Goal: Information Seeking & Learning: Learn about a topic

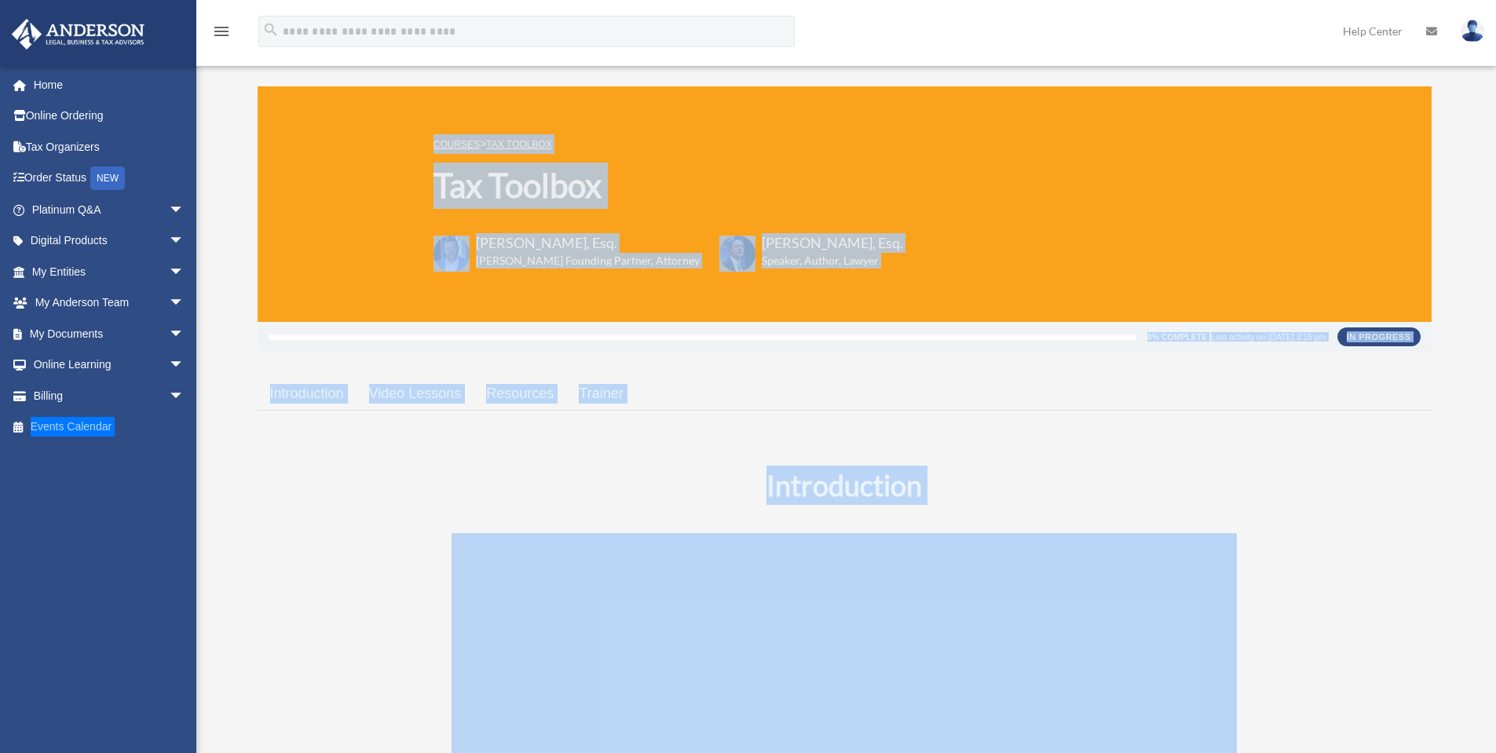
drag, startPoint x: 873, startPoint y: 200, endPoint x: 856, endPoint y: 260, distance: 62.1
click at [873, 200] on div "COURSES > Tax Toolbox Tax Toolbox [PERSON_NAME], Esq. [PERSON_NAME] Founding Pa…" at bounding box center [845, 204] width 1174 height 236
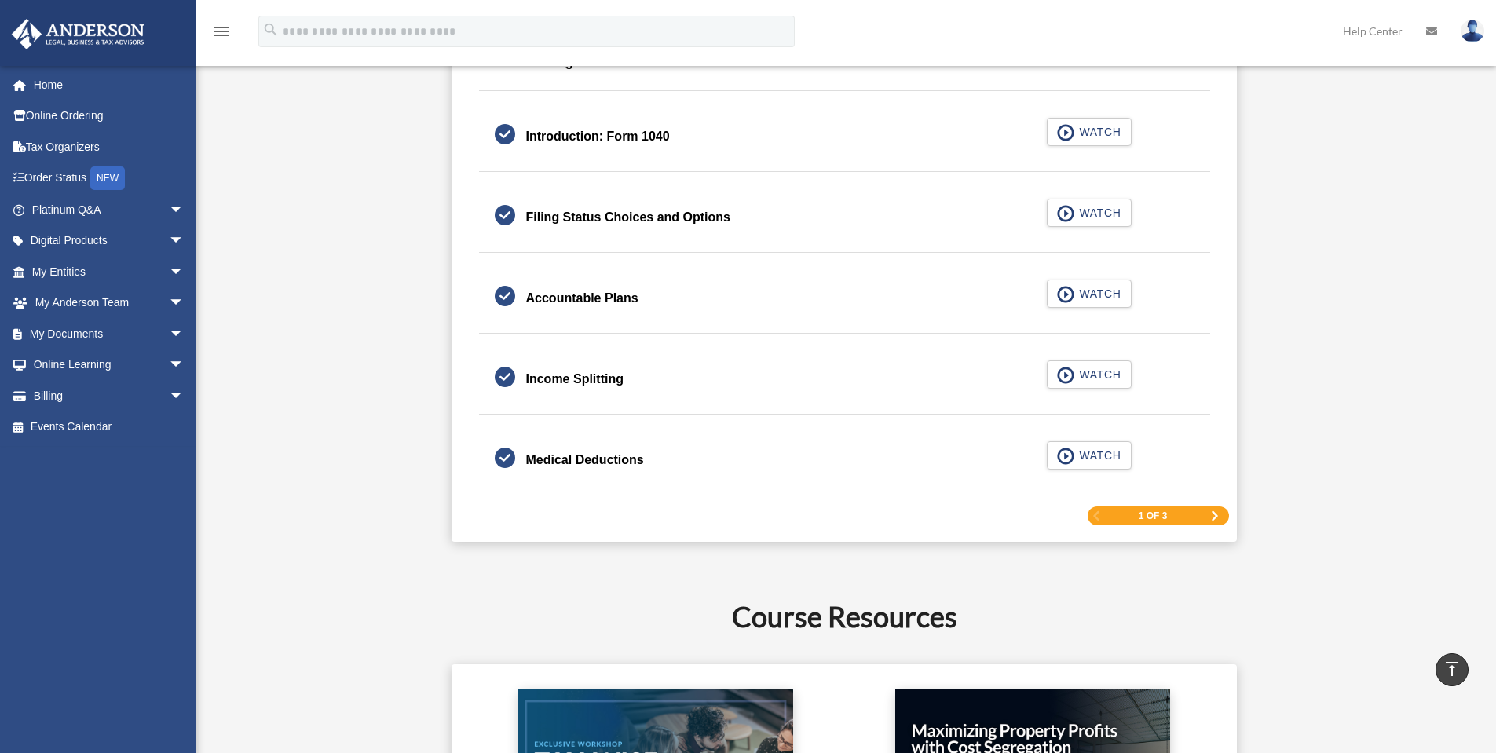
scroll to position [2409, 0]
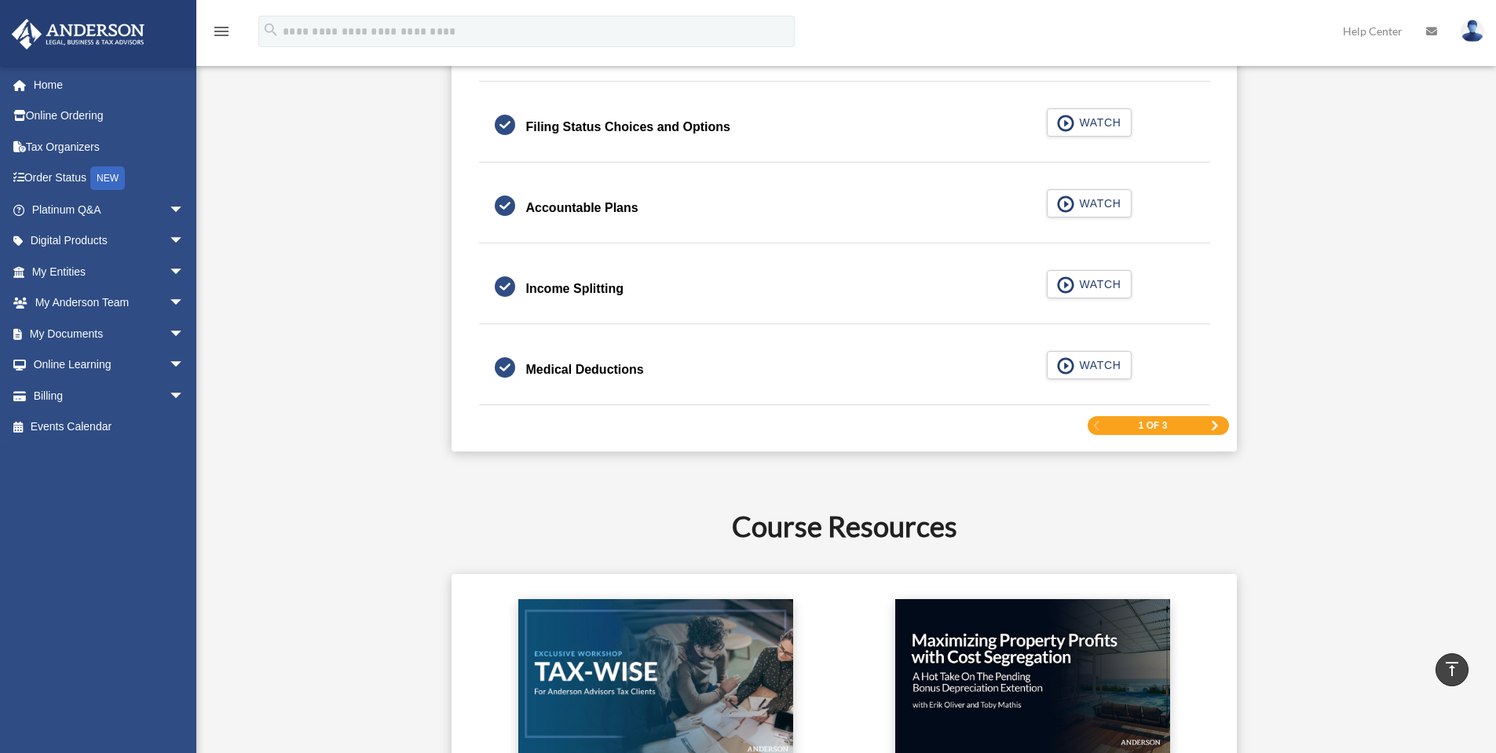
click at [1214, 430] on span "Next Page" at bounding box center [1214, 425] width 9 height 9
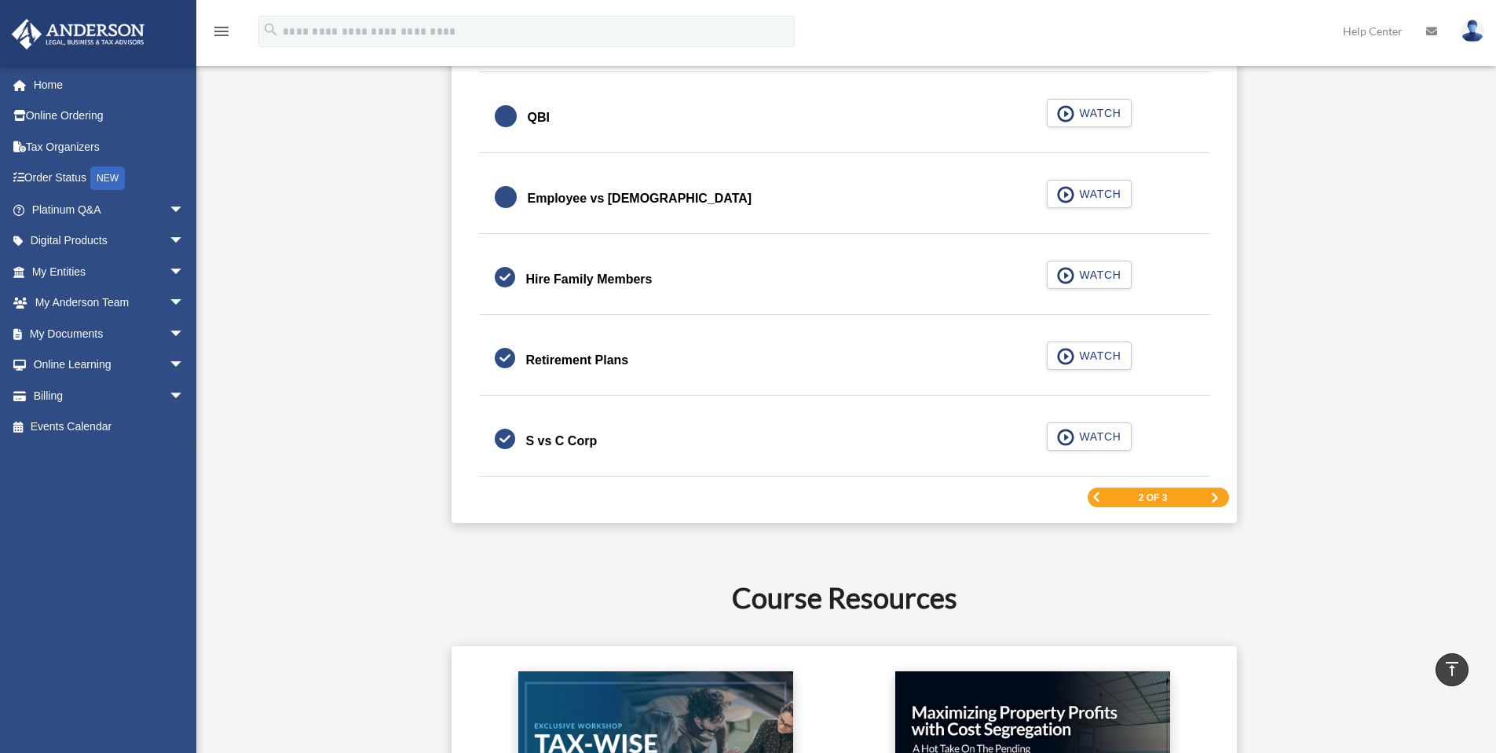
scroll to position [2278, 0]
click at [1212, 502] on link "Next Page" at bounding box center [1214, 497] width 9 height 11
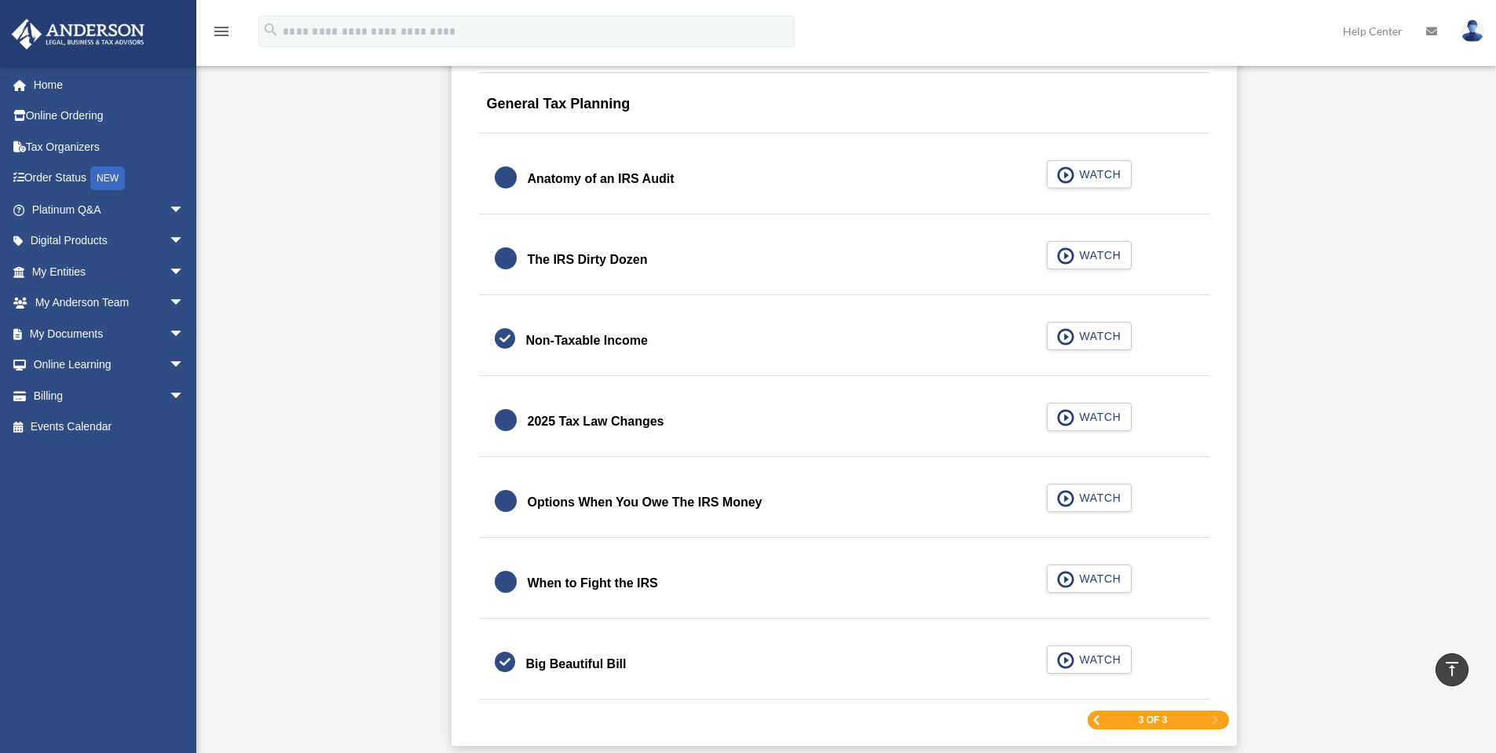
scroll to position [1780, 0]
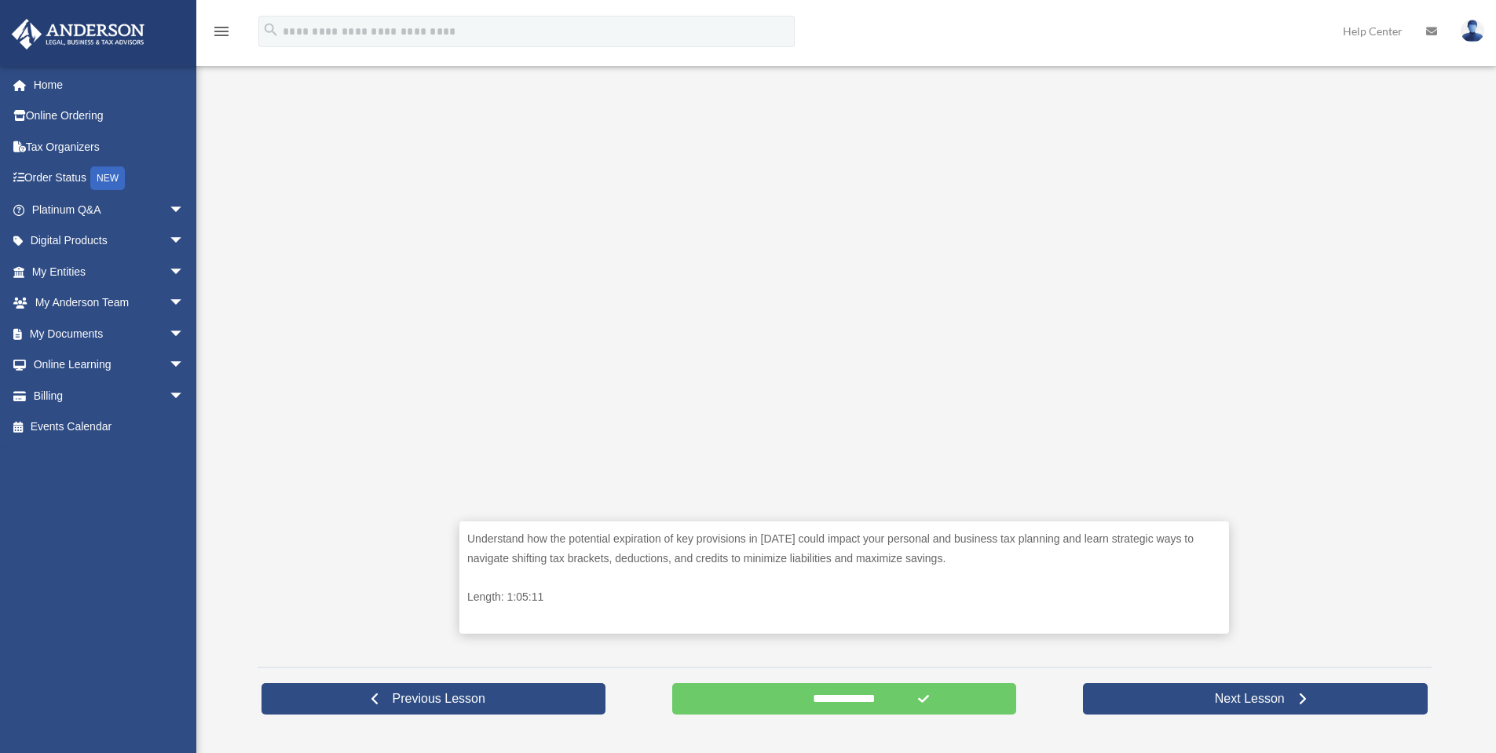
scroll to position [392, 0]
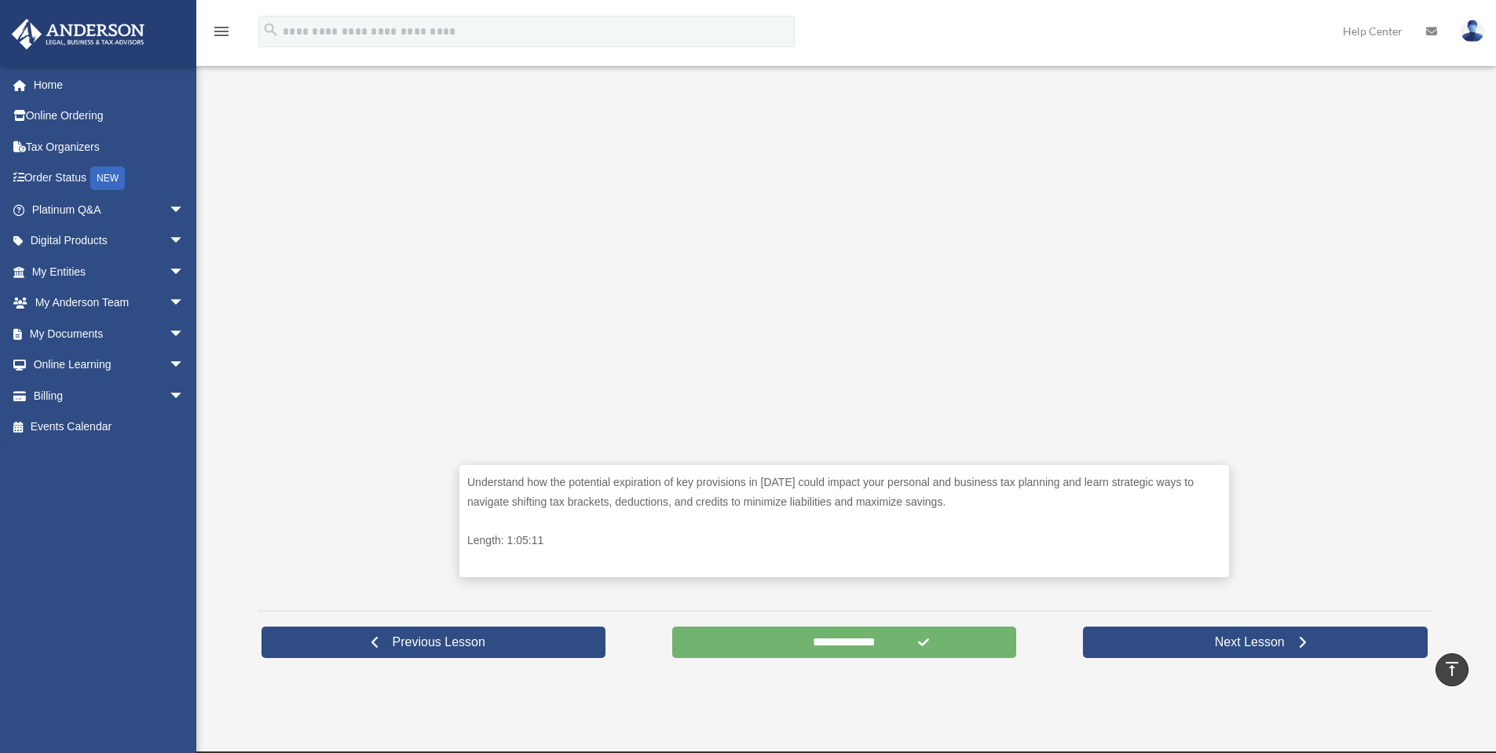
click at [804, 642] on input "**********" at bounding box center [844, 642] width 345 height 31
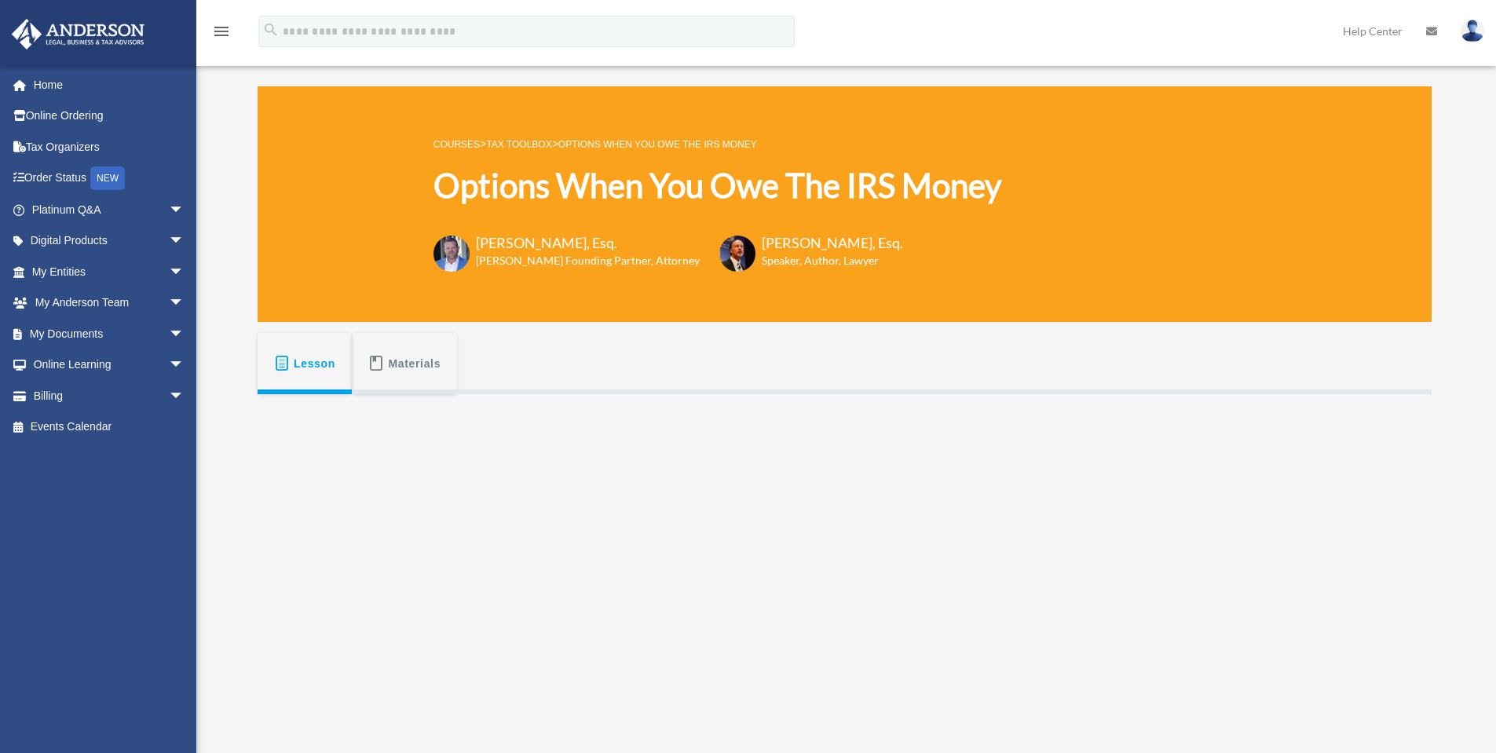
click at [517, 140] on link "Tax Toolbox" at bounding box center [518, 144] width 65 height 11
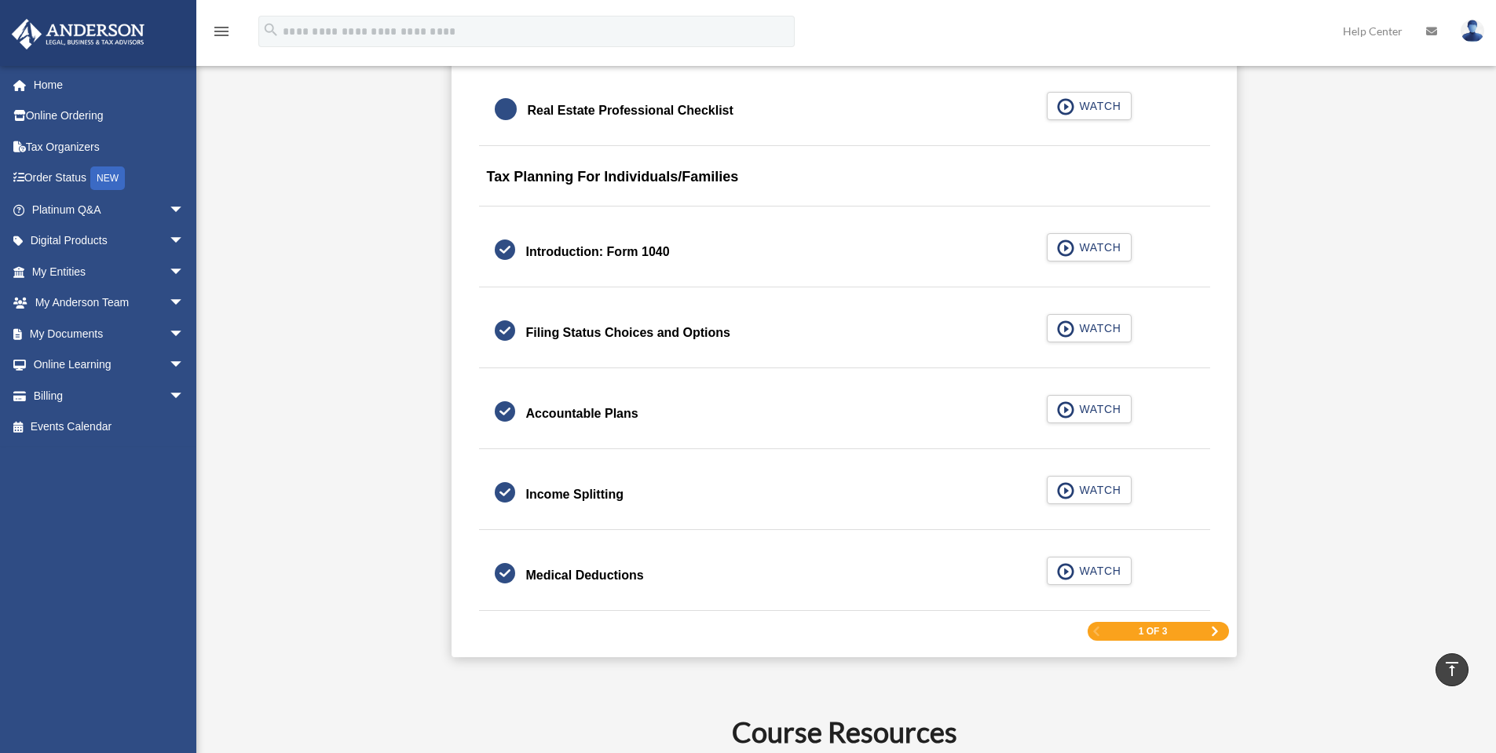
scroll to position [2278, 0]
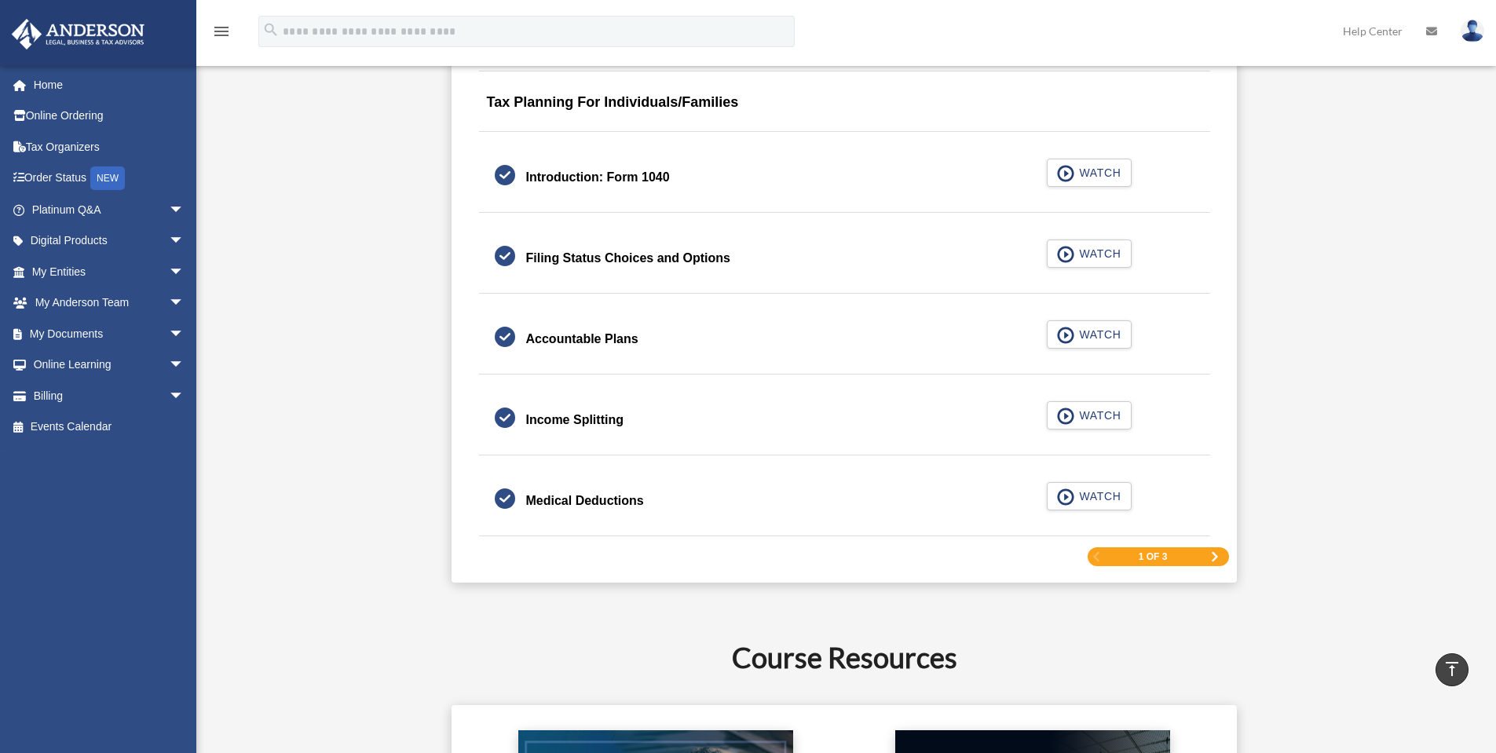
click at [1216, 554] on span "Next Page" at bounding box center [1214, 556] width 9 height 9
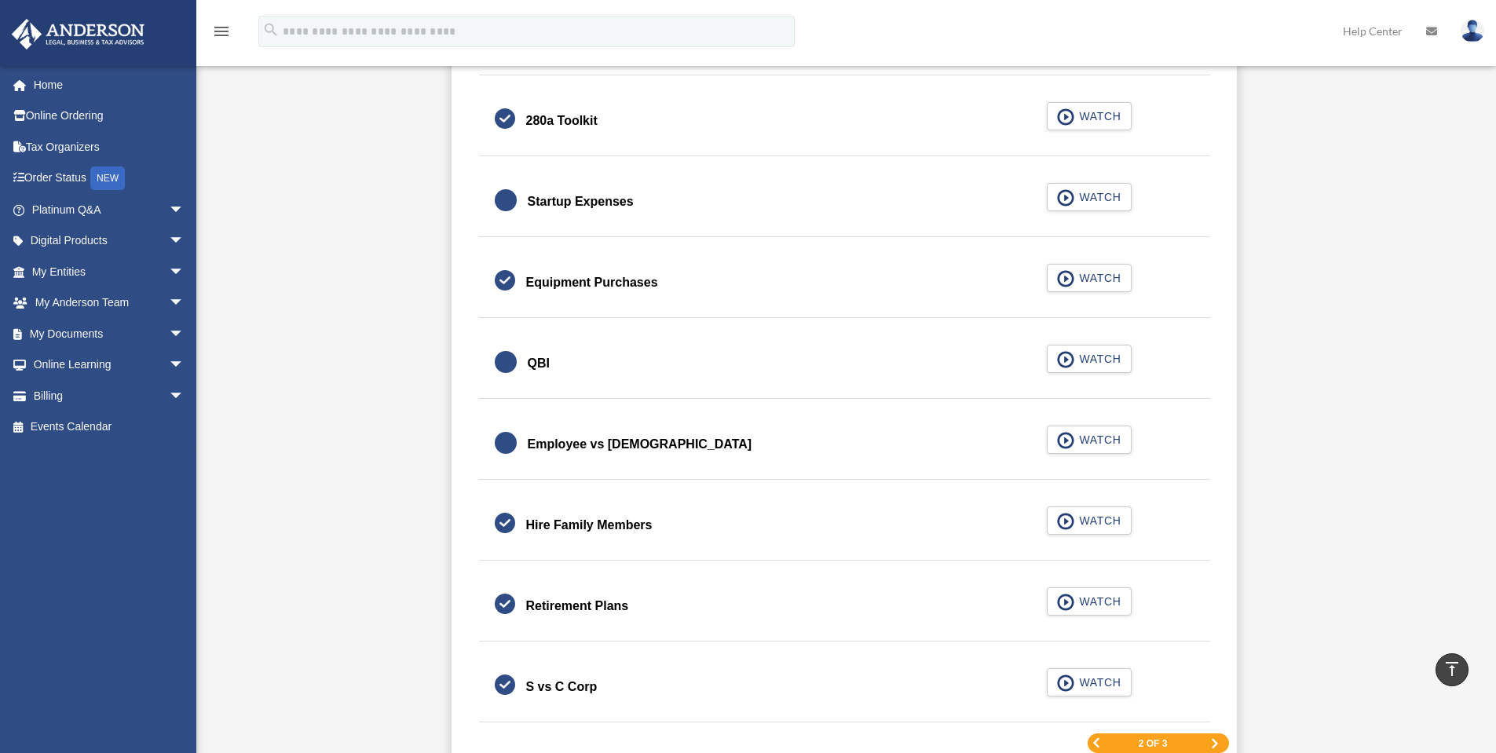
scroll to position [2042, 0]
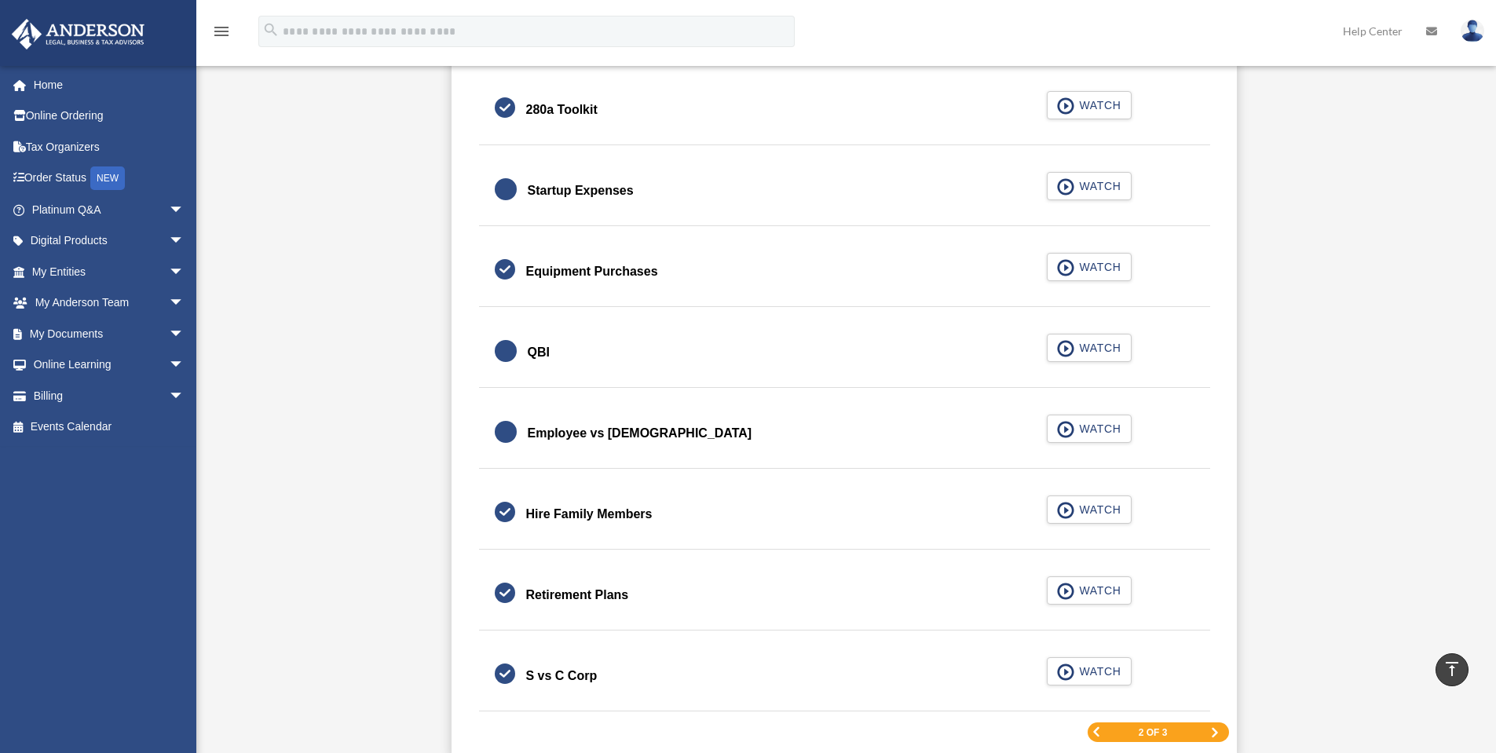
click at [524, 354] on link "QBI WATCH" at bounding box center [845, 353] width 700 height 38
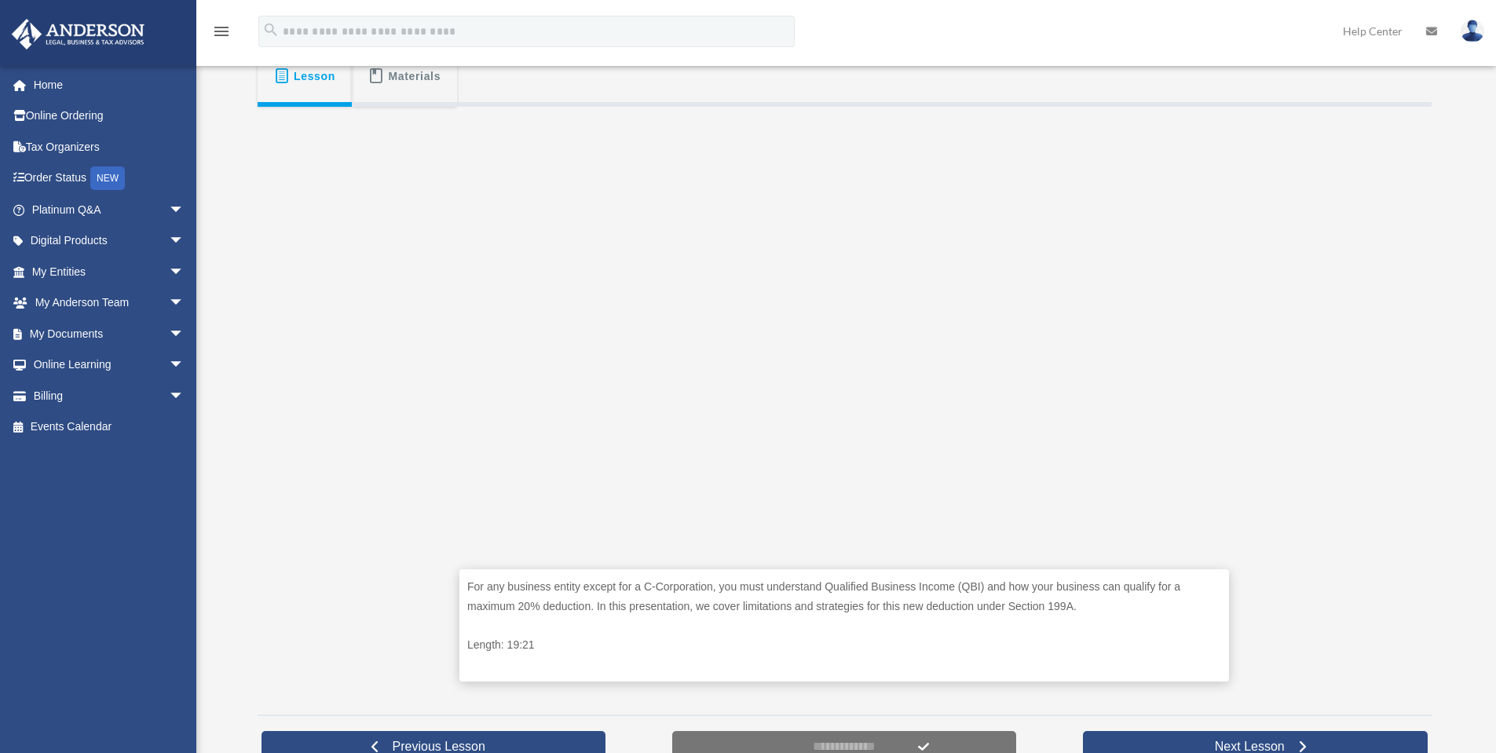
scroll to position [288, 0]
